Goal: Find specific page/section: Find specific page/section

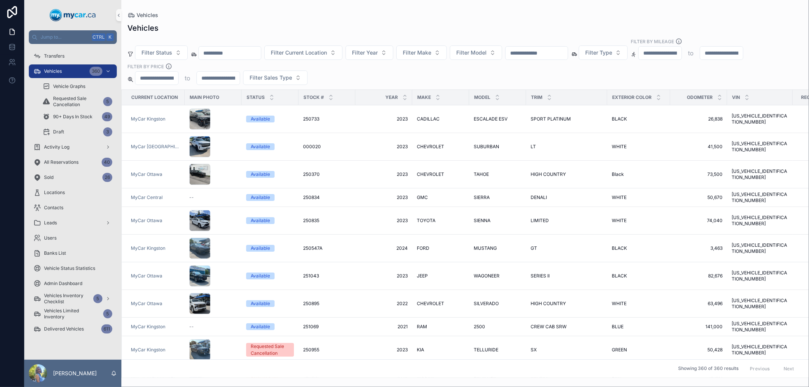
click at [546, 51] on input "scrollable content" at bounding box center [537, 53] width 62 height 11
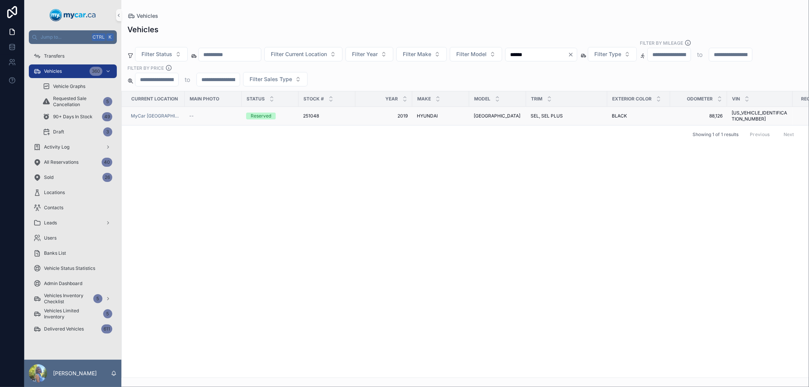
type input "******"
click at [309, 113] on span "251048" at bounding box center [311, 116] width 16 height 6
